Goal: Check status: Check status

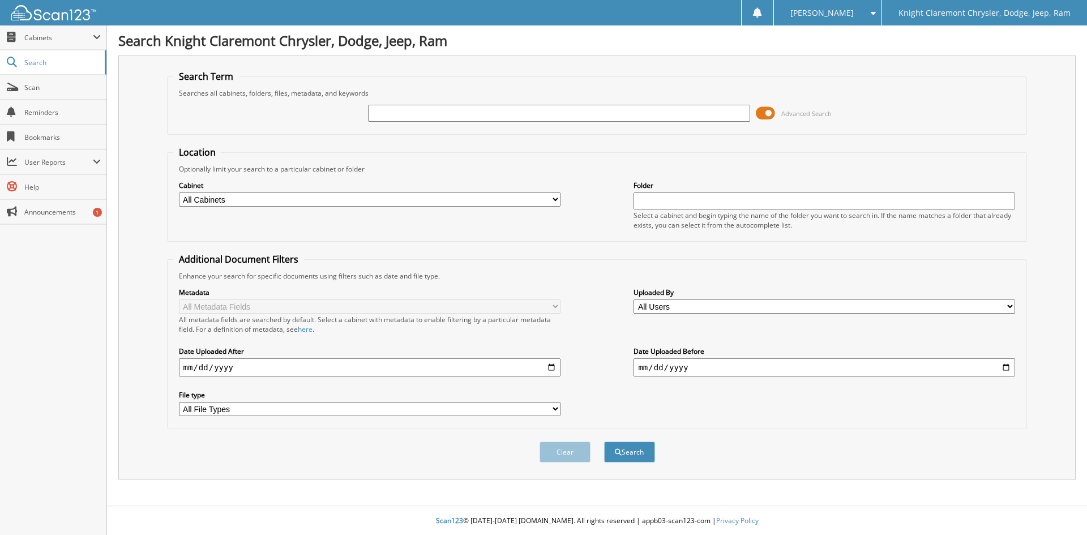
click at [635, 114] on input "text" at bounding box center [559, 113] width 382 height 17
type input "MT3627"
click at [644, 460] on button "Search" at bounding box center [629, 452] width 51 height 21
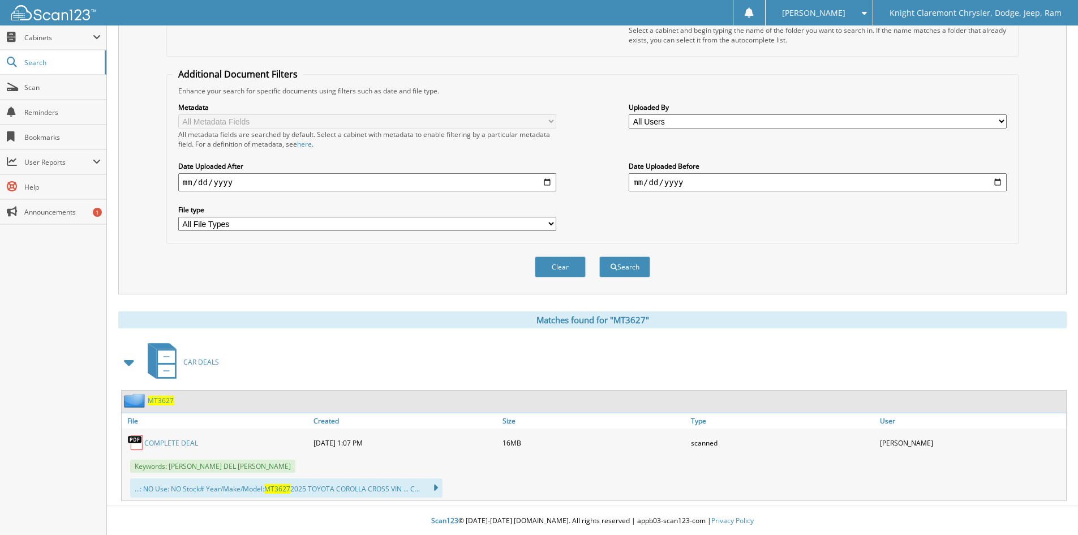
scroll to position [186, 0]
click at [179, 443] on link "COMPLETE DEAL" at bounding box center [171, 443] width 54 height 10
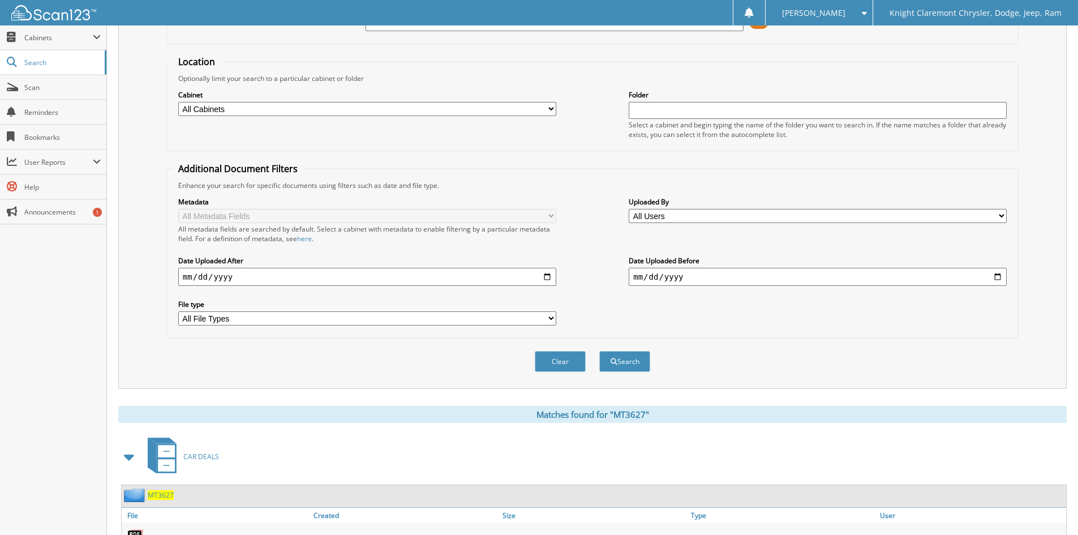
scroll to position [0, 0]
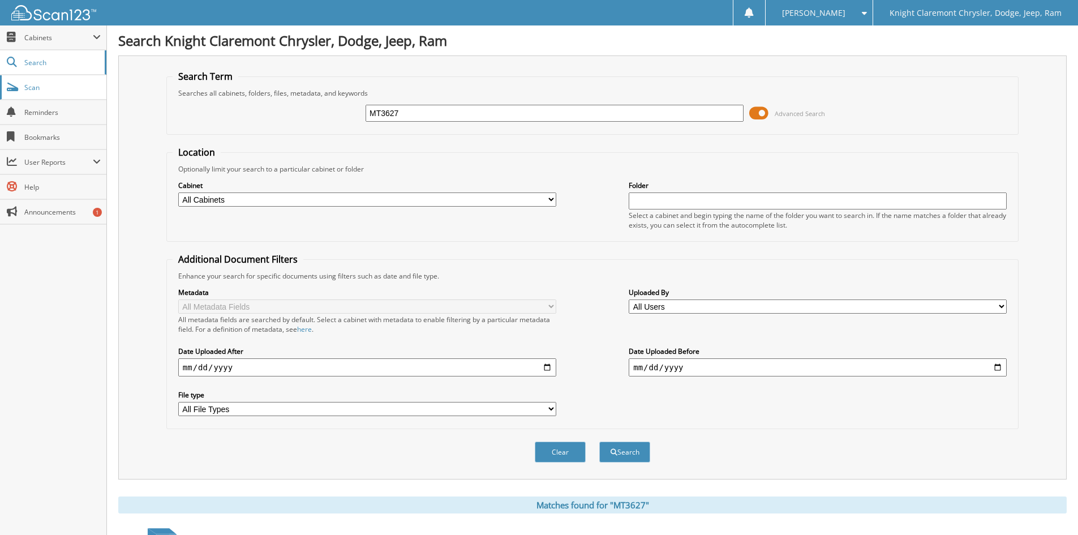
click at [32, 87] on span "Scan" at bounding box center [62, 88] width 76 height 10
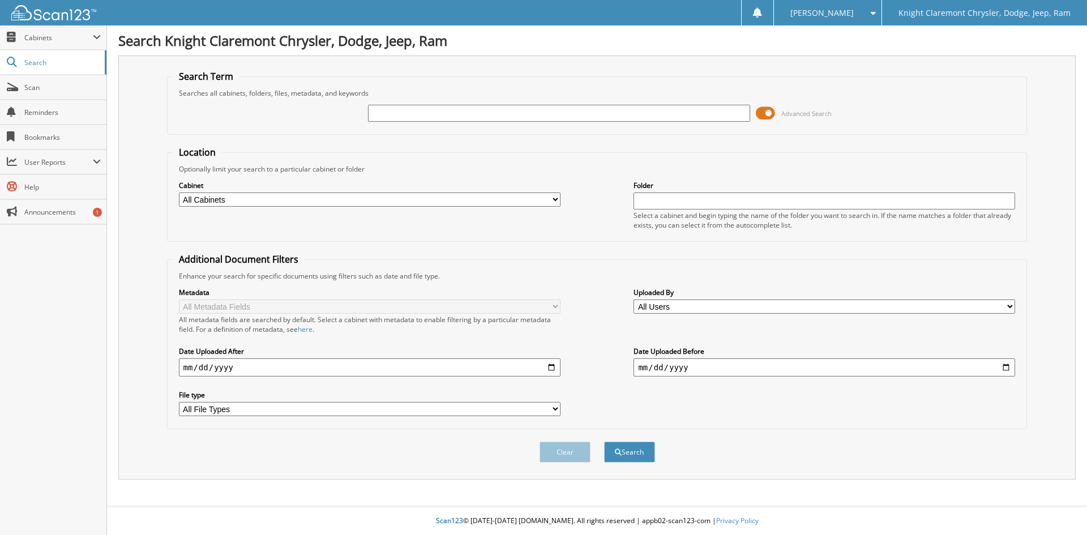
click at [496, 111] on input "text" at bounding box center [559, 113] width 382 height 17
type input "R350544U"
click at [604, 442] on button "Search" at bounding box center [629, 452] width 51 height 21
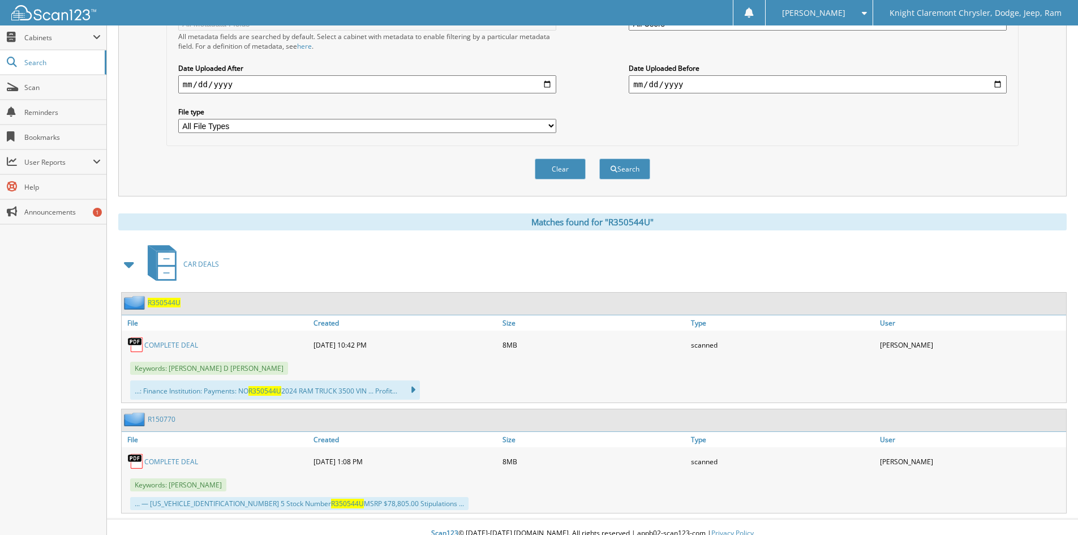
scroll to position [296, 0]
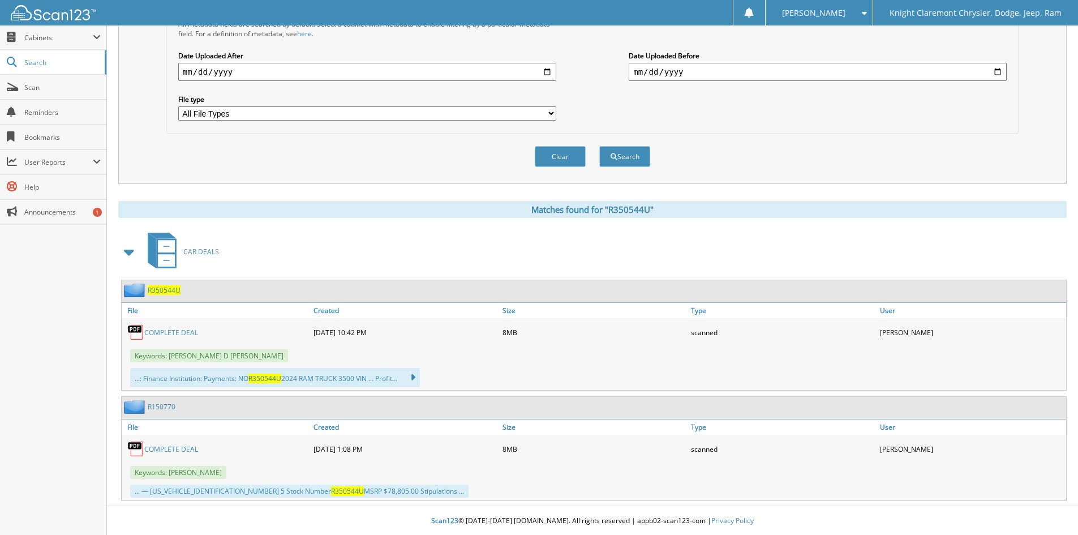
click at [183, 332] on link "COMPLETE DEAL" at bounding box center [171, 333] width 54 height 10
